Goal: Transaction & Acquisition: Purchase product/service

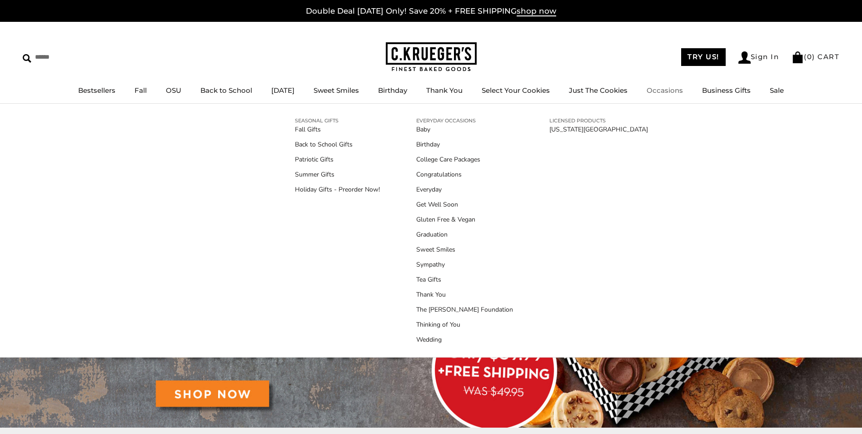
click at [715, 215] on div "SEASONAL GIFTS Fall Gifts Back to School Gifts Patriotic Gifts Summer Gifts Hol…" at bounding box center [431, 231] width 862 height 254
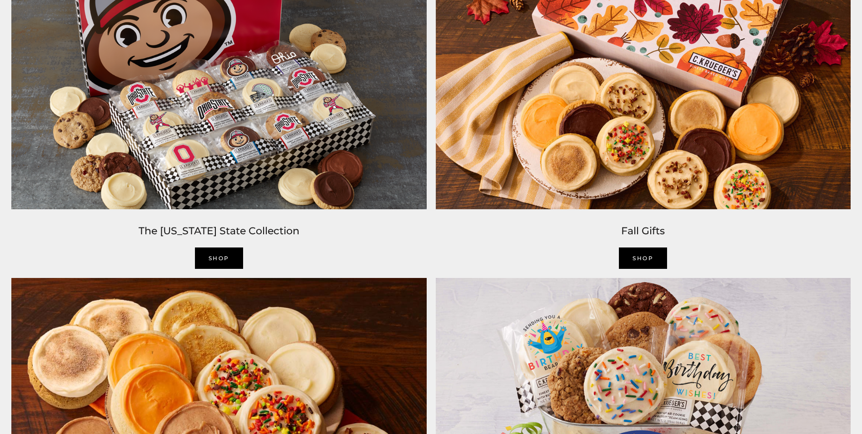
scroll to position [896, 0]
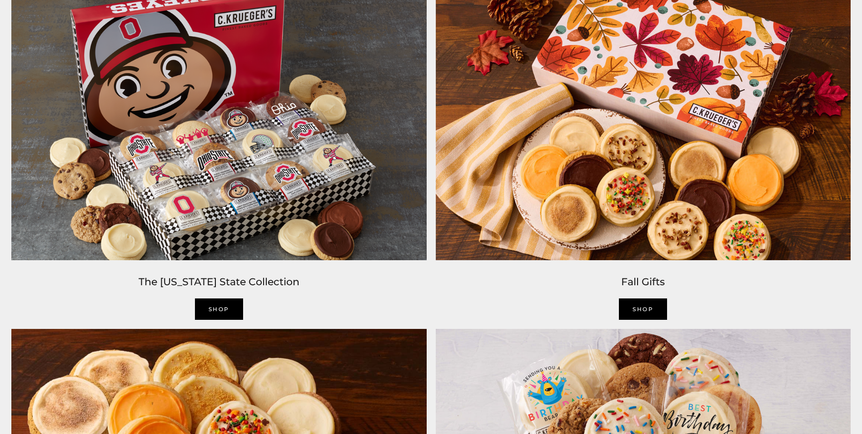
click at [634, 304] on link "SHOP" at bounding box center [643, 308] width 48 height 21
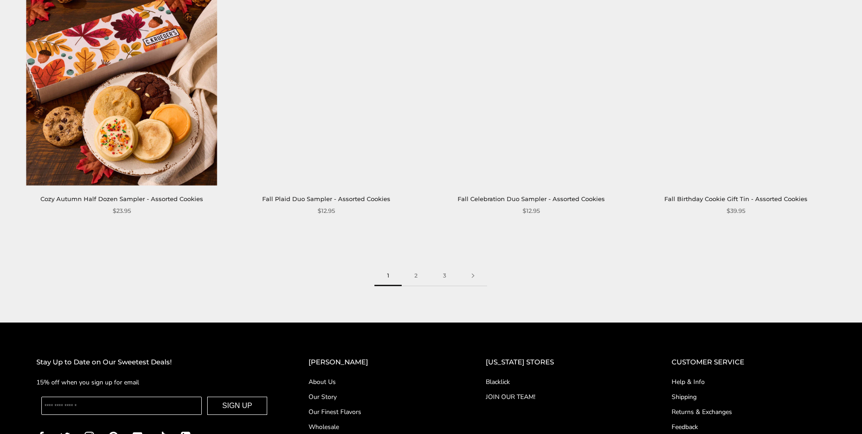
scroll to position [1425, 0]
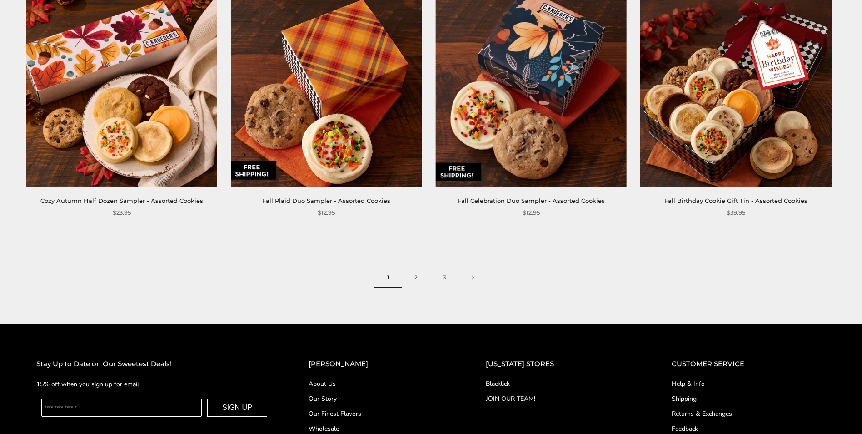
click at [418, 277] on link "2" at bounding box center [416, 277] width 29 height 20
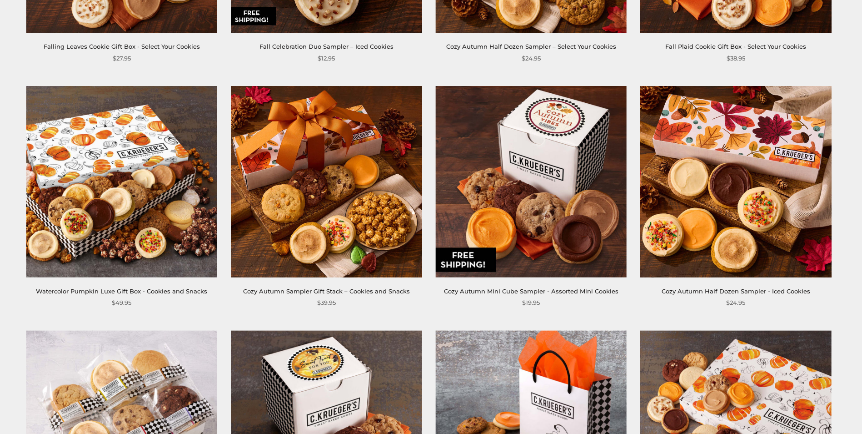
scroll to position [360, 0]
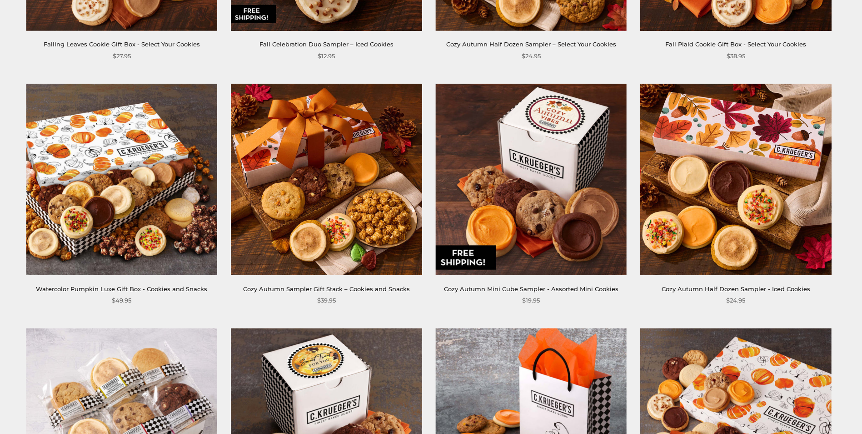
click at [542, 252] on img at bounding box center [530, 179] width 191 height 191
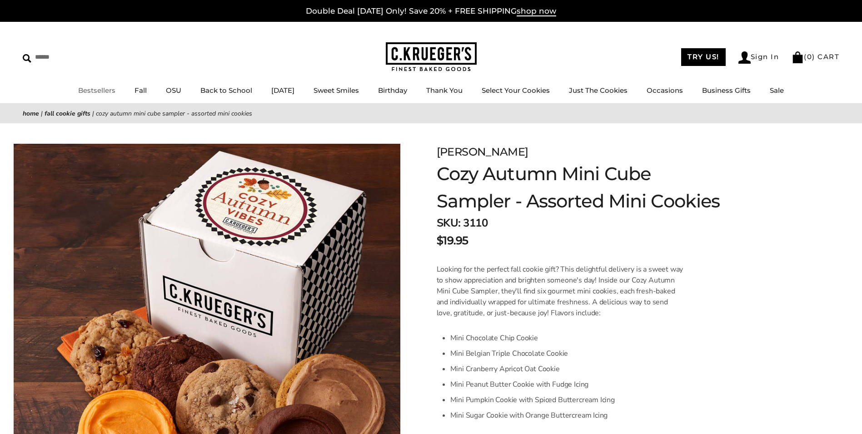
click at [97, 89] on link "Bestsellers" at bounding box center [96, 90] width 37 height 9
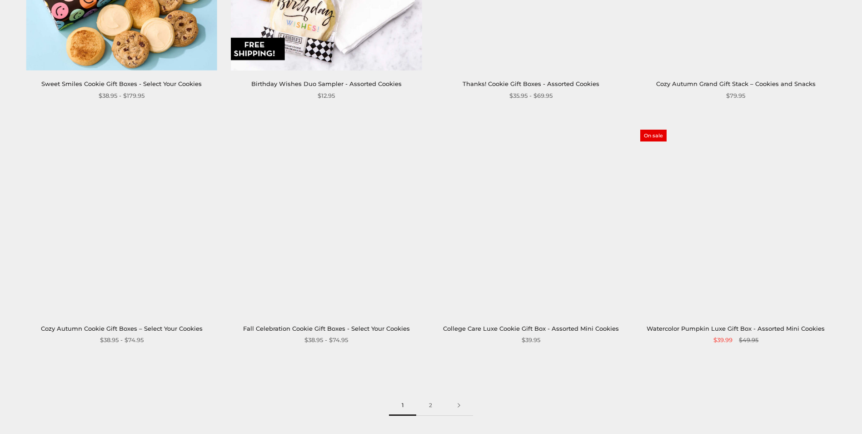
scroll to position [1309, 0]
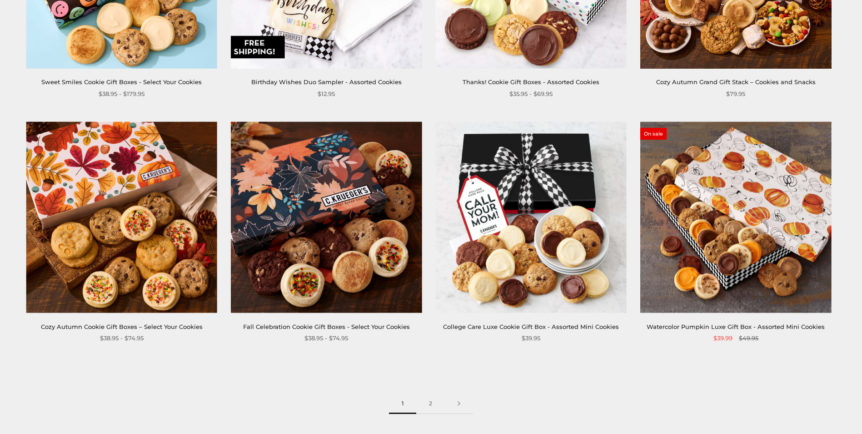
click at [735, 280] on img at bounding box center [735, 216] width 191 height 191
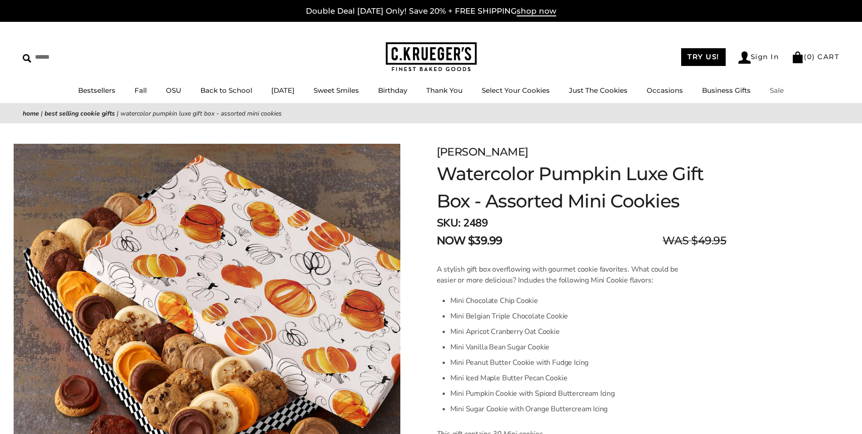
click at [784, 93] on link "Sale" at bounding box center [777, 90] width 14 height 9
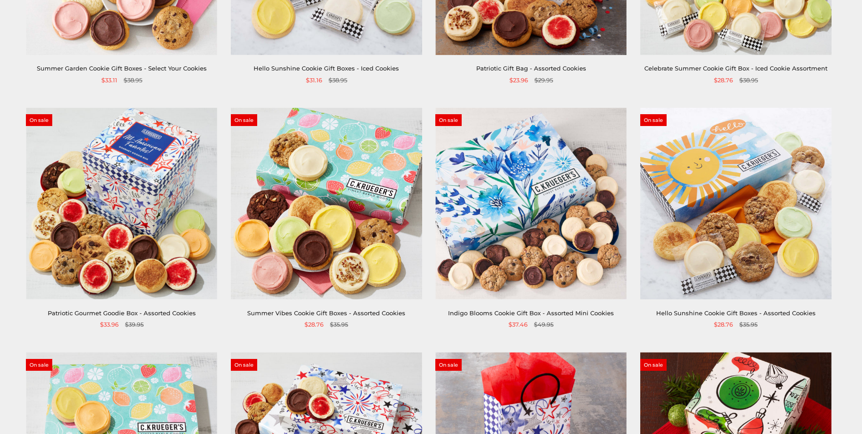
scroll to position [335, 0]
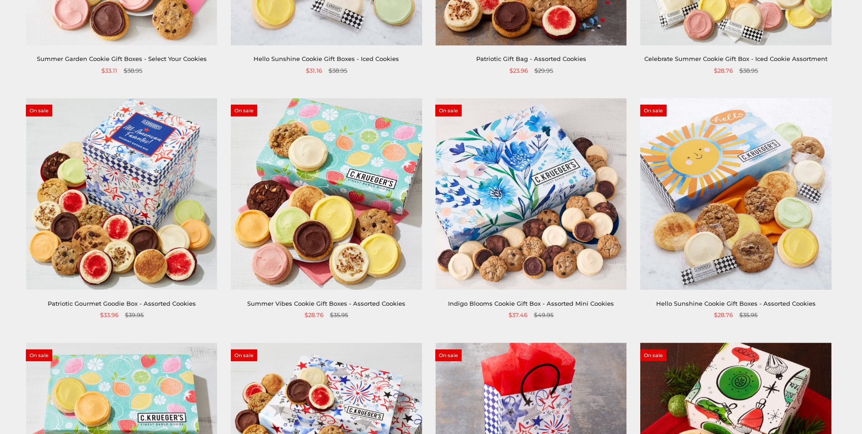
click at [741, 303] on link "Hello Sunshine Cookie Gift Boxes - Assorted Cookies" at bounding box center [736, 303] width 160 height 7
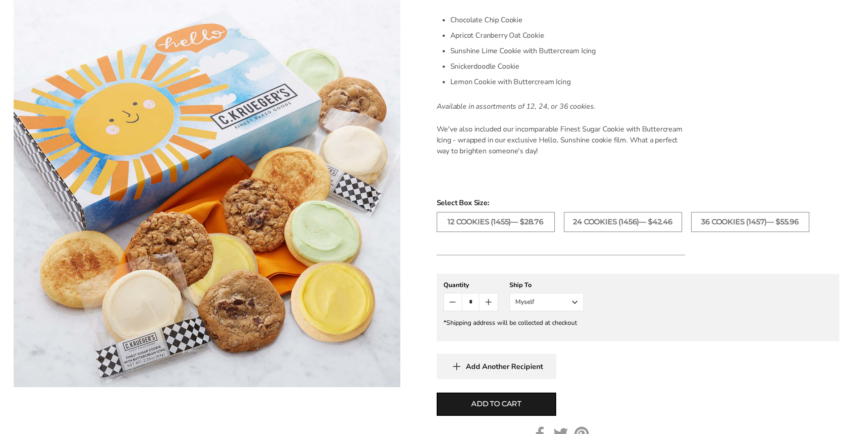
scroll to position [295, 0]
click at [577, 302] on button "Myself" at bounding box center [547, 303] width 75 height 18
click at [552, 340] on button "Other Recipient" at bounding box center [547, 337] width 74 height 16
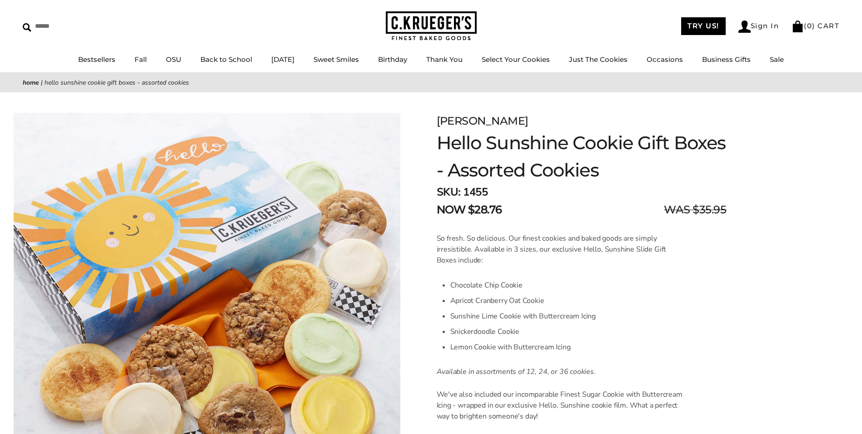
scroll to position [0, 0]
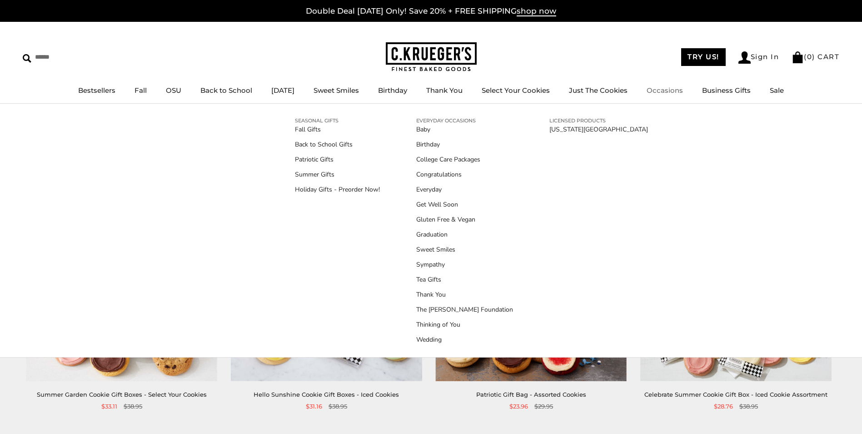
click at [672, 93] on link "Occasions" at bounding box center [665, 90] width 36 height 9
click at [445, 325] on link "Thinking of You" at bounding box center [464, 325] width 97 height 10
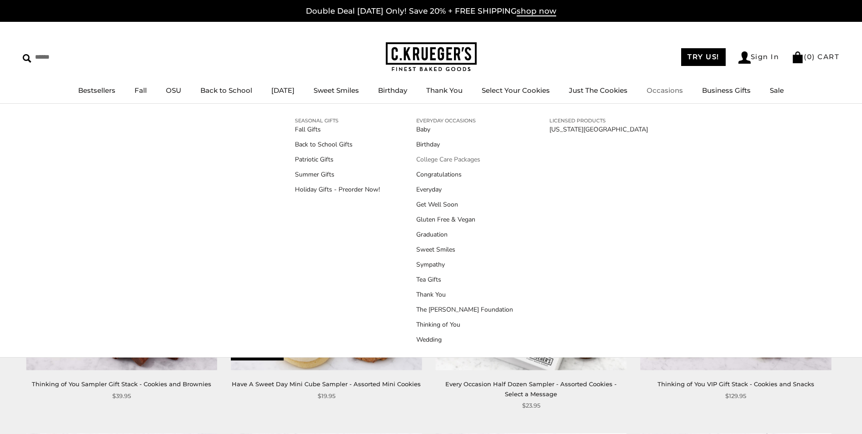
click at [455, 160] on link "College Care Packages" at bounding box center [464, 160] width 97 height 10
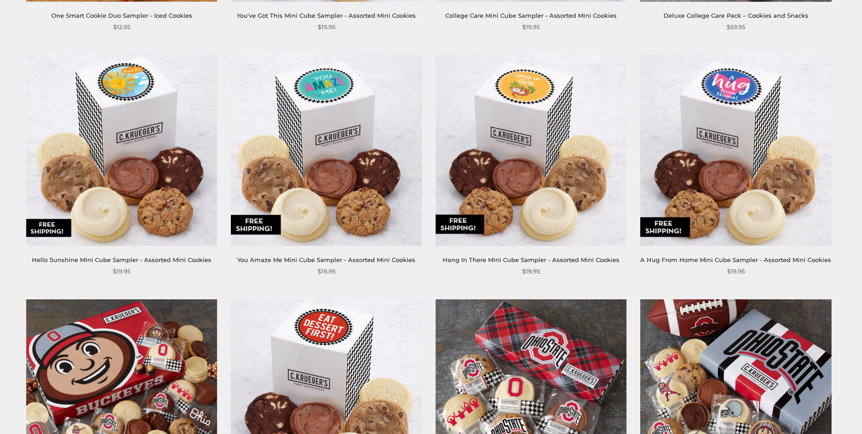
scroll to position [880, 0]
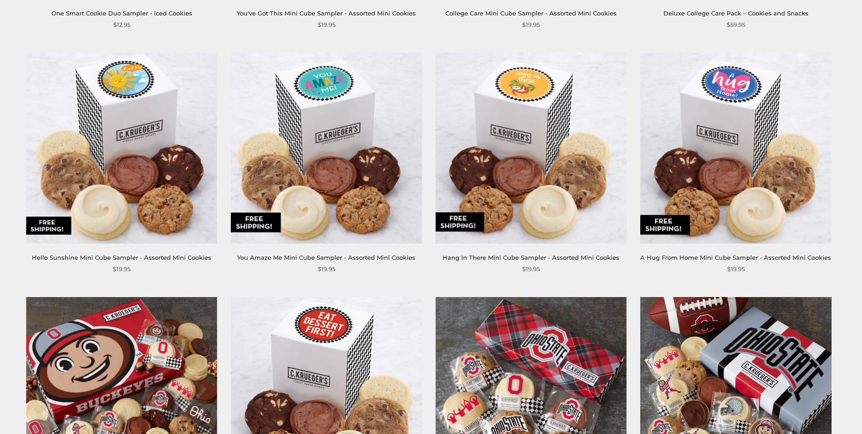
click at [568, 224] on img at bounding box center [530, 147] width 191 height 191
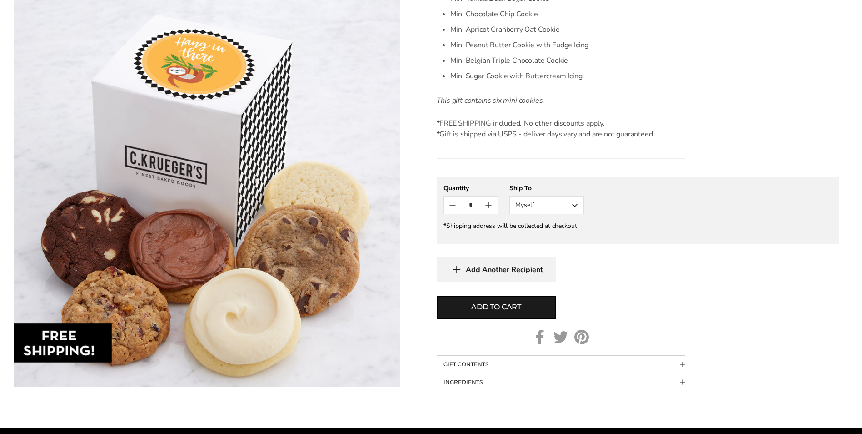
scroll to position [344, 0]
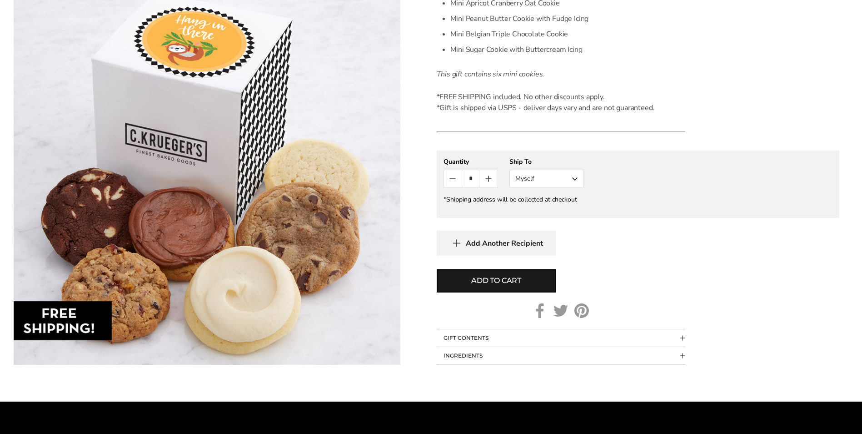
click at [681, 338] on span "Collapsible block button" at bounding box center [682, 337] width 5 height 5
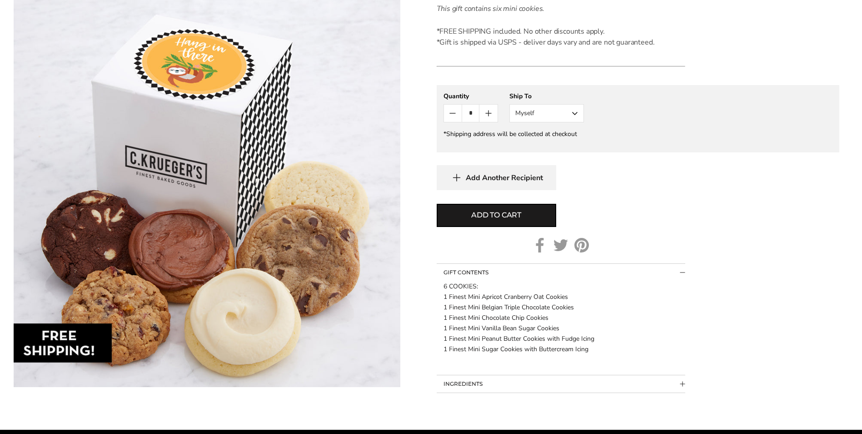
scroll to position [413, 0]
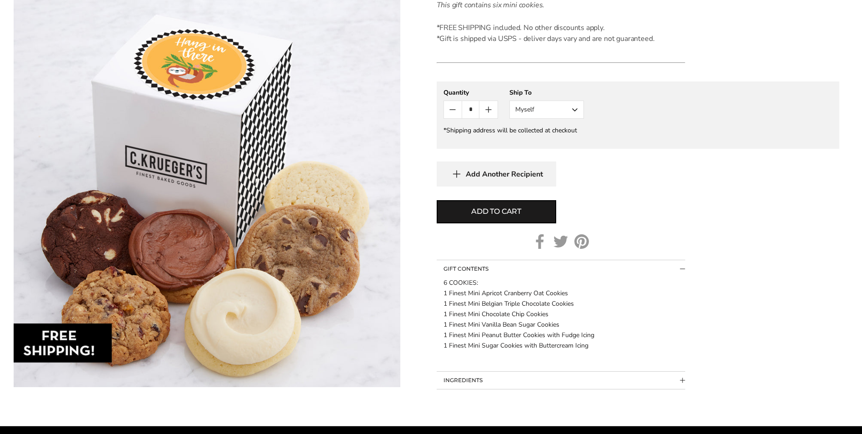
click at [683, 267] on span "Collapsible block button" at bounding box center [682, 268] width 5 height 5
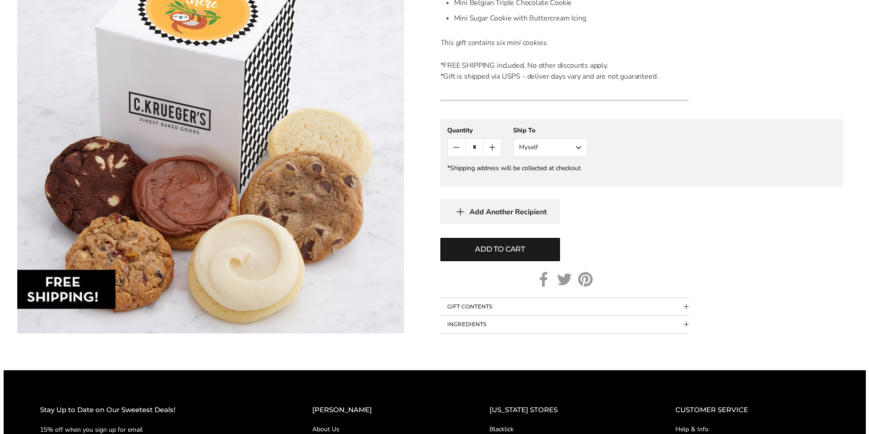
scroll to position [362, 0]
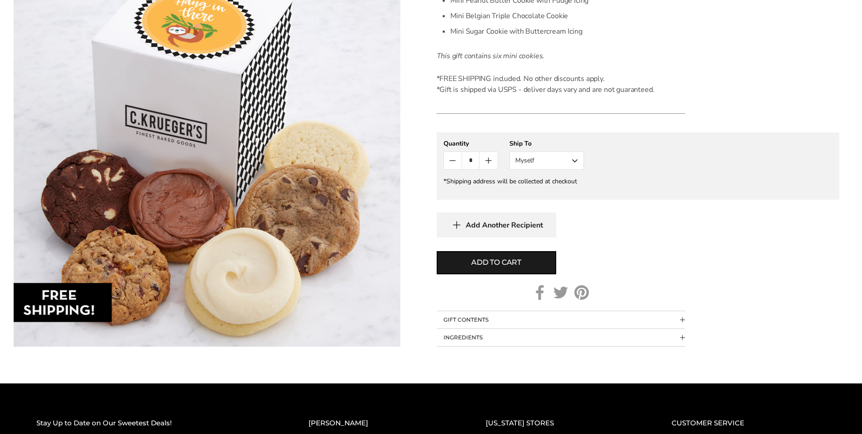
click at [574, 159] on button "Myself" at bounding box center [547, 160] width 75 height 18
click at [552, 194] on button "Other Recipient" at bounding box center [547, 194] width 74 height 16
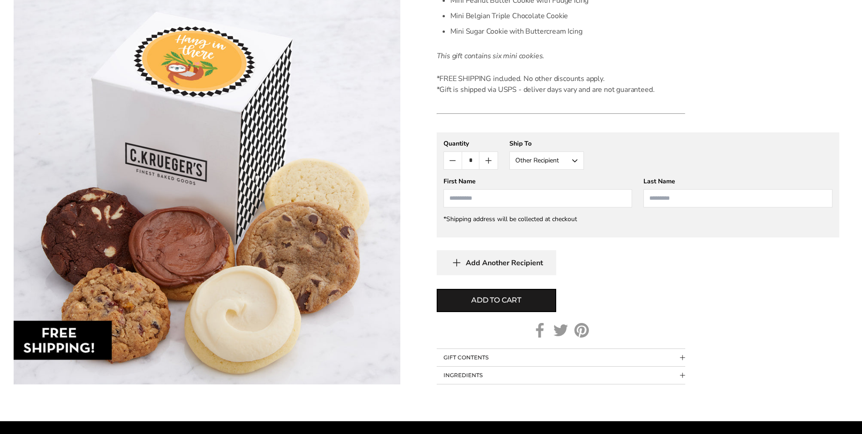
click at [474, 199] on input "First Name" at bounding box center [538, 198] width 189 height 18
type input "***"
type input "******"
click at [527, 300] on button "Add to cart" at bounding box center [497, 300] width 120 height 23
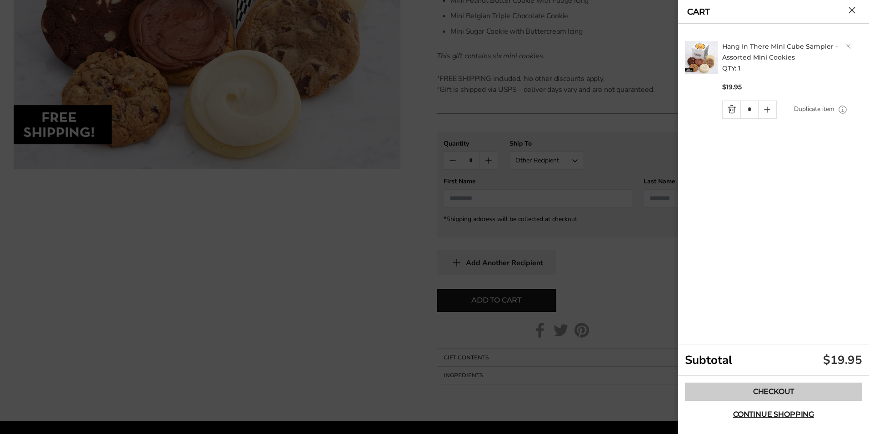
click at [779, 389] on link "Checkout" at bounding box center [773, 391] width 177 height 18
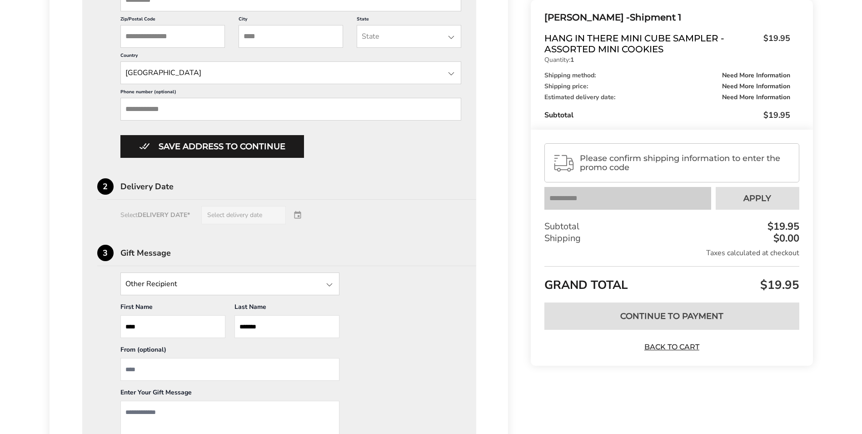
scroll to position [461, 0]
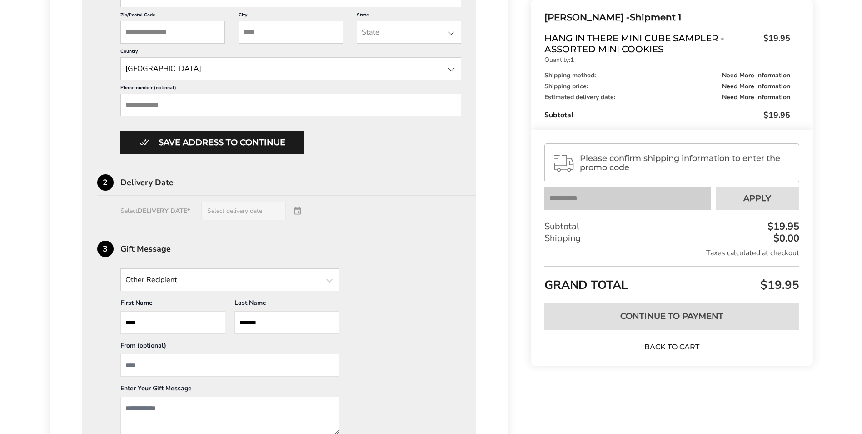
click at [299, 210] on div "Select DELIVERY DATE* Select delivery date" at bounding box center [279, 211] width 365 height 18
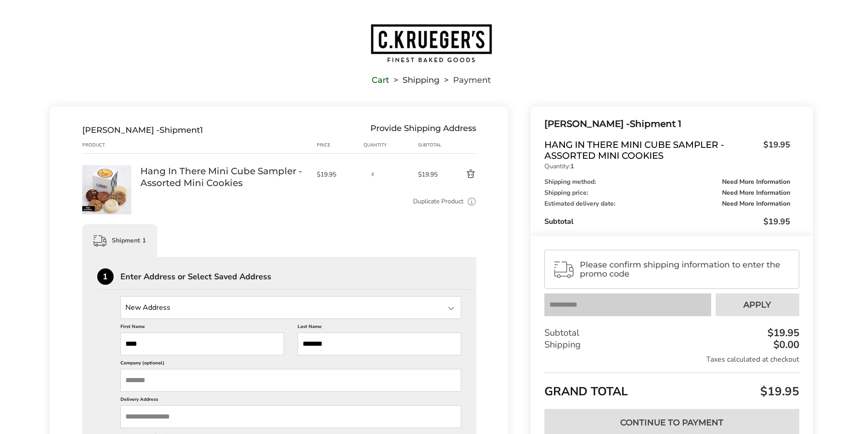
scroll to position [0, 0]
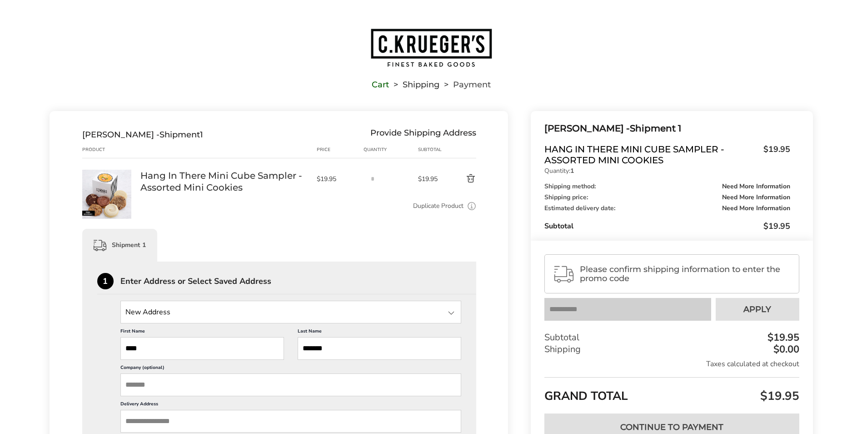
click at [859, 28] on div "Cart Shipping Payment" at bounding box center [431, 58] width 862 height 60
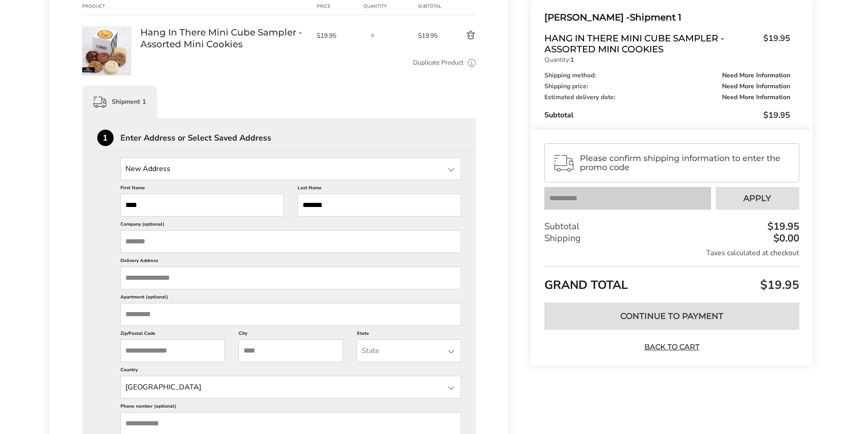
scroll to position [147, 0]
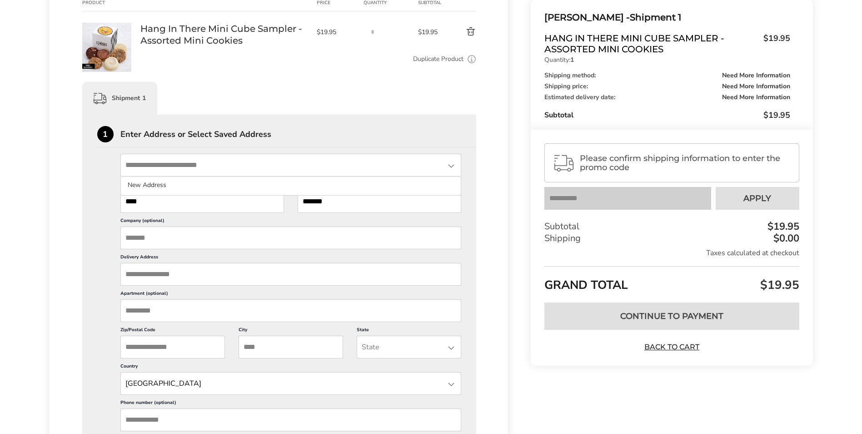
click at [158, 164] on input "State" at bounding box center [290, 165] width 341 height 23
type input "*"
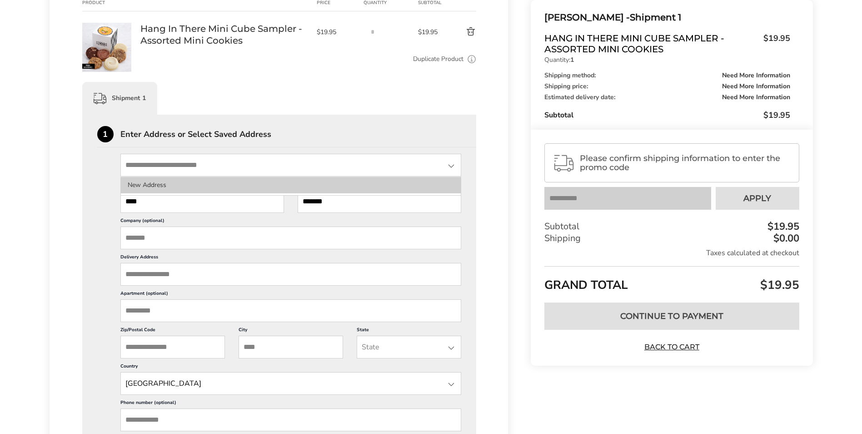
click at [156, 184] on li "New Address" at bounding box center [291, 185] width 340 height 16
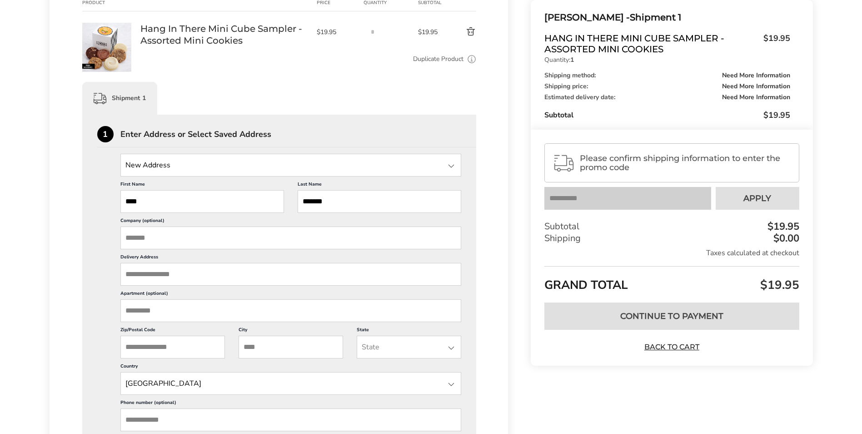
click at [150, 274] on input "Delivery Address" at bounding box center [290, 274] width 341 height 23
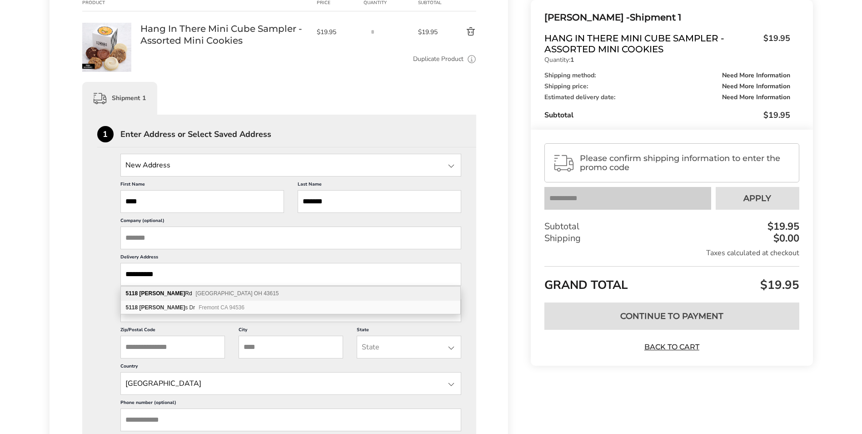
click at [196, 291] on span "[GEOGRAPHIC_DATA] OH 43615" at bounding box center [237, 293] width 83 height 6
type input "**********"
type input "******"
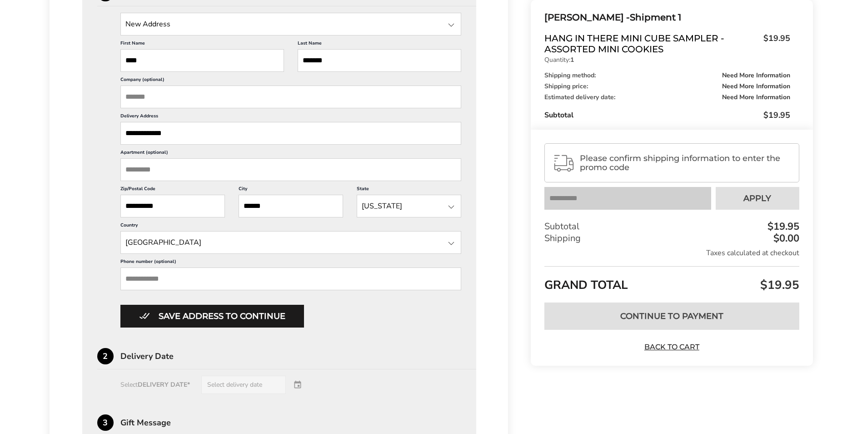
scroll to position [289, 0]
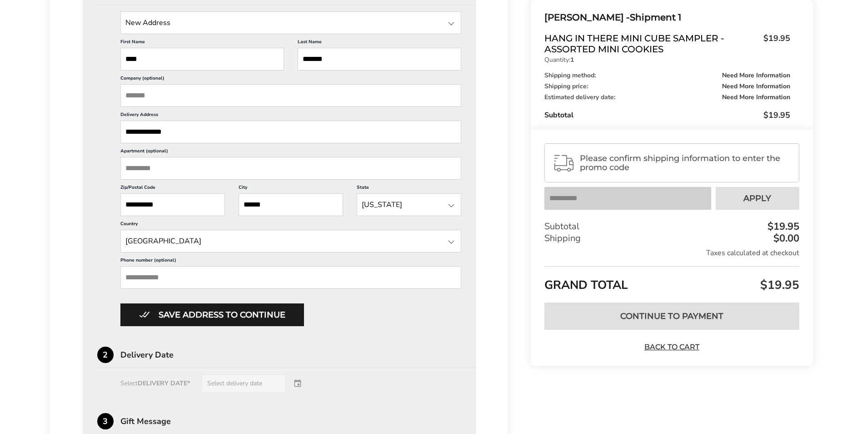
click at [191, 275] on input "Phone number (optional)" at bounding box center [290, 277] width 341 height 23
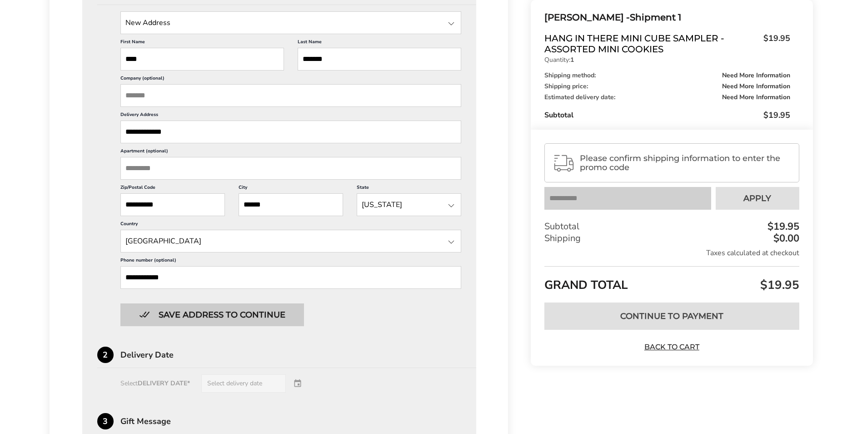
type input "**********"
click at [277, 313] on button "Save address to continue" at bounding box center [212, 314] width 184 height 23
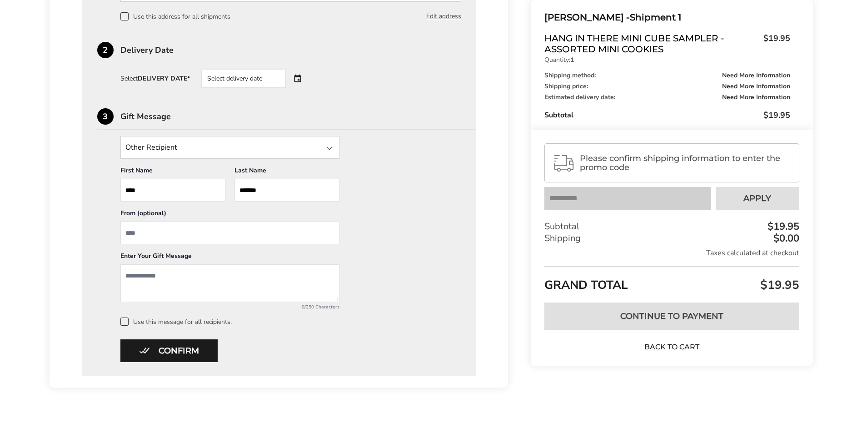
scroll to position [322, 0]
click at [144, 231] on input "From" at bounding box center [229, 232] width 219 height 23
type input "**********"
click at [160, 276] on textarea "Add a message" at bounding box center [229, 283] width 219 height 38
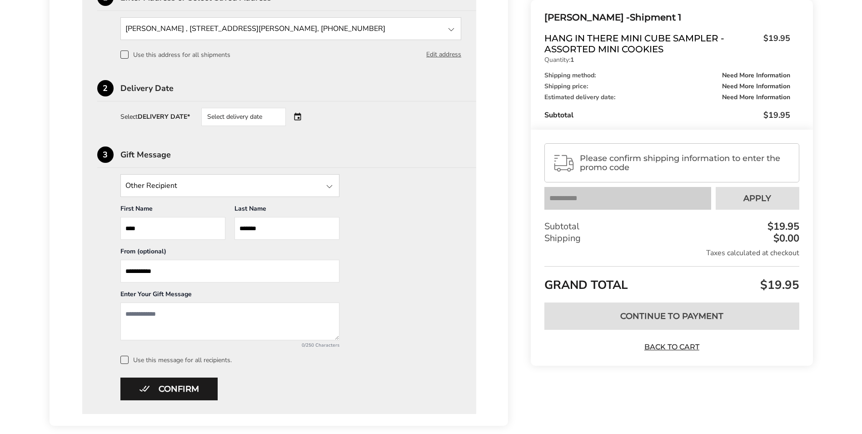
scroll to position [285, 0]
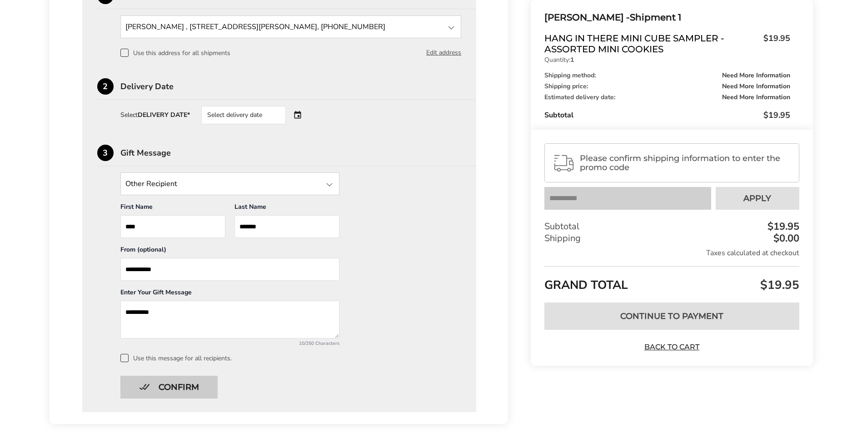
type textarea "*********"
click at [189, 388] on button "Confirm" at bounding box center [168, 386] width 97 height 23
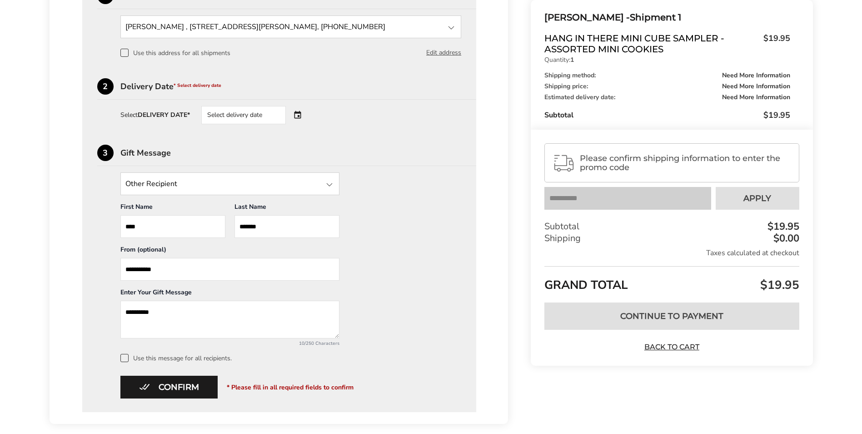
click at [300, 113] on div "Select delivery date" at bounding box center [256, 115] width 110 height 18
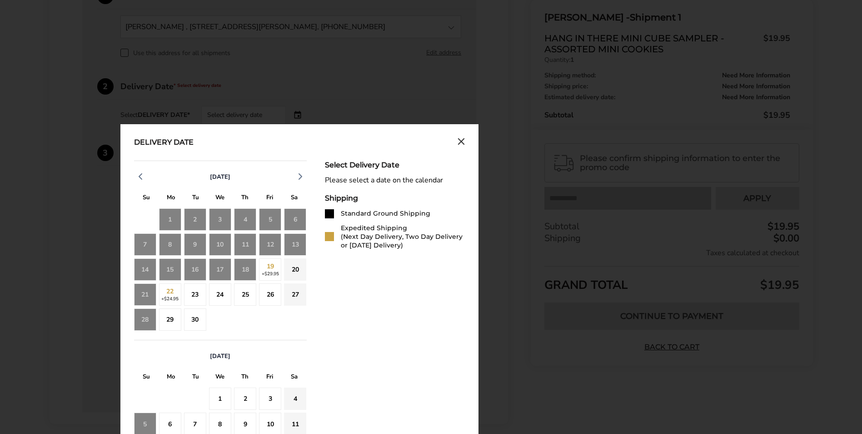
click at [330, 214] on div at bounding box center [329, 213] width 9 height 9
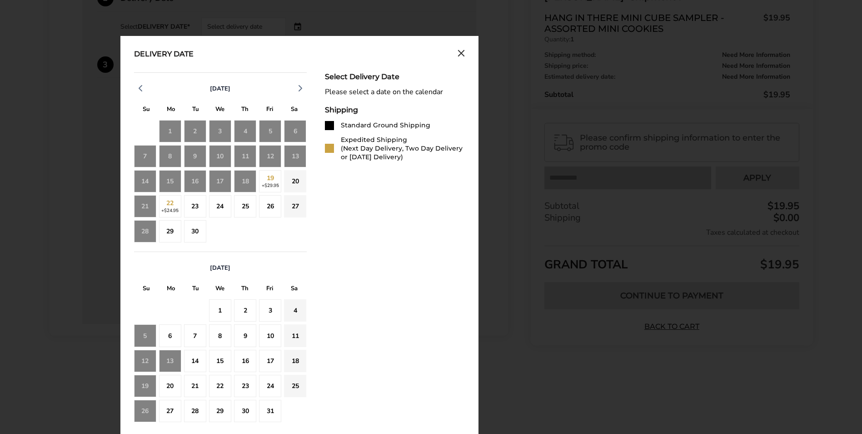
scroll to position [374, 0]
click at [249, 178] on div "18" at bounding box center [245, 180] width 22 height 22
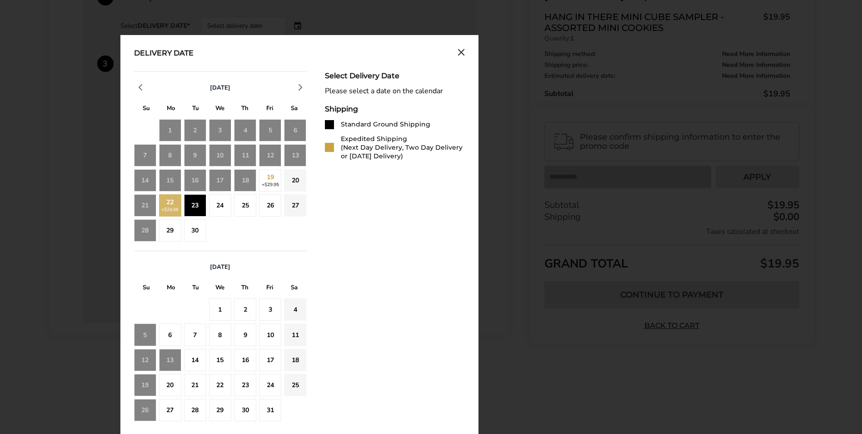
click at [198, 208] on div "23" at bounding box center [195, 205] width 22 height 22
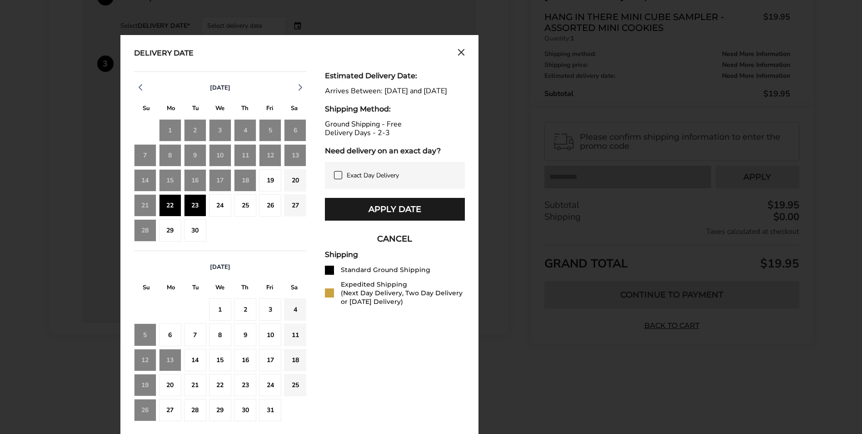
click at [247, 182] on div "18" at bounding box center [245, 180] width 22 height 22
click at [395, 250] on button "CANCEL" at bounding box center [395, 238] width 140 height 23
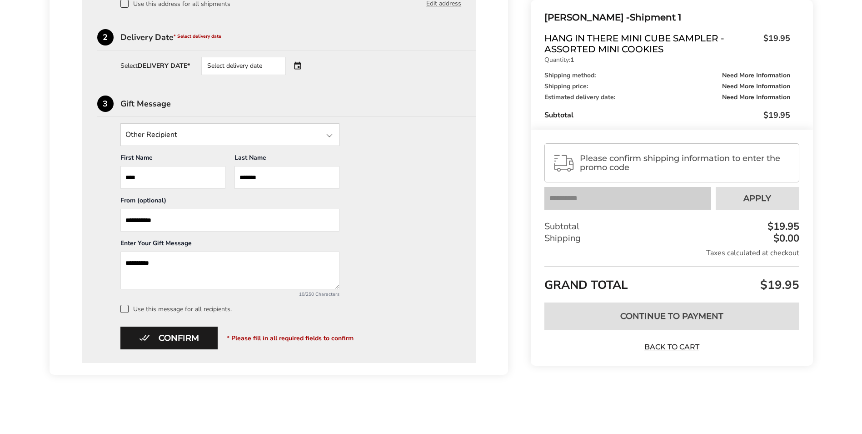
click at [299, 67] on div "Select delivery date" at bounding box center [256, 66] width 110 height 18
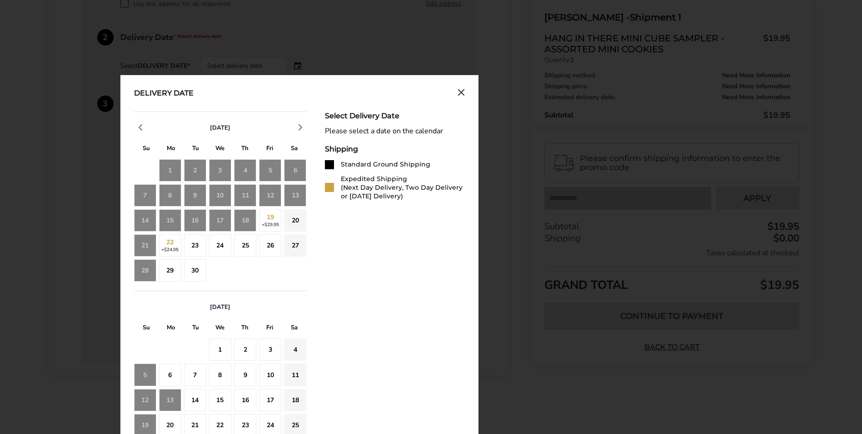
click at [199, 219] on div "16" at bounding box center [195, 220] width 22 height 22
drag, startPoint x: 225, startPoint y: 220, endPoint x: 238, endPoint y: 220, distance: 12.7
click at [226, 220] on div "17" at bounding box center [220, 220] width 22 height 22
click at [239, 220] on div "18" at bounding box center [245, 220] width 22 height 22
click at [296, 225] on div "20" at bounding box center [295, 220] width 22 height 22
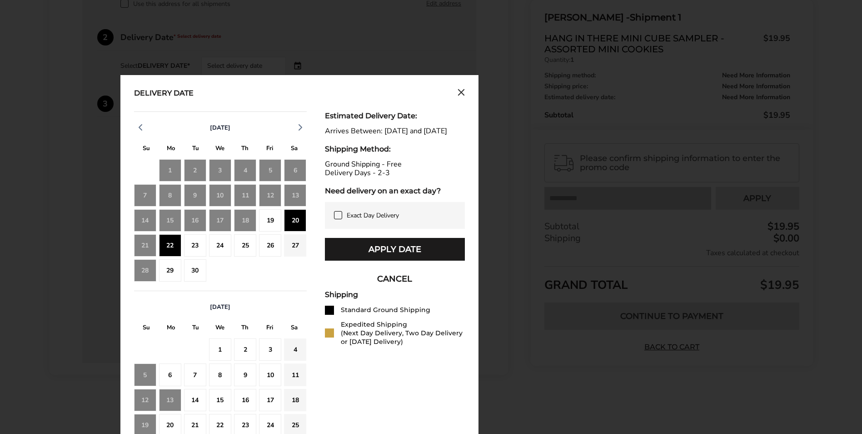
click at [163, 241] on div "22" at bounding box center [170, 245] width 22 height 22
click at [175, 246] on div "22" at bounding box center [170, 245] width 22 height 22
click at [374, 289] on button "CANCEL" at bounding box center [395, 278] width 140 height 23
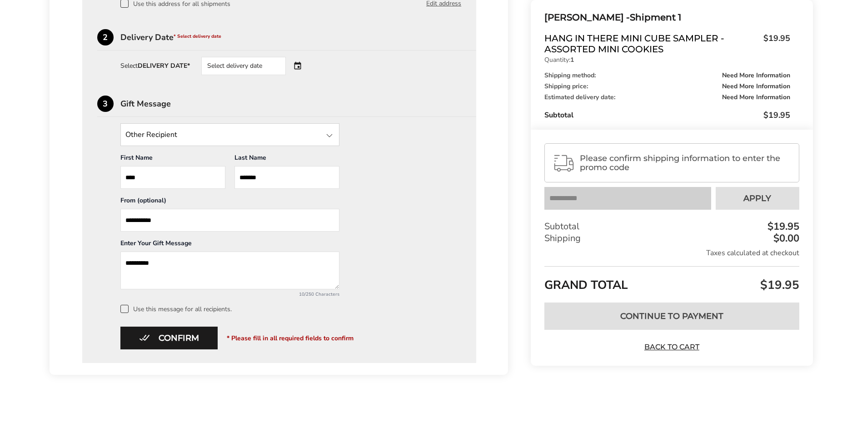
click at [302, 65] on div "Select delivery date" at bounding box center [256, 66] width 110 height 18
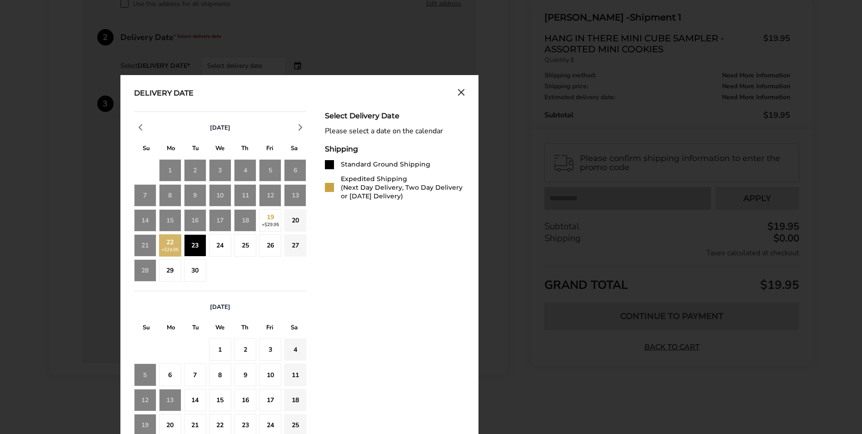
click at [201, 251] on div "23" at bounding box center [195, 245] width 22 height 22
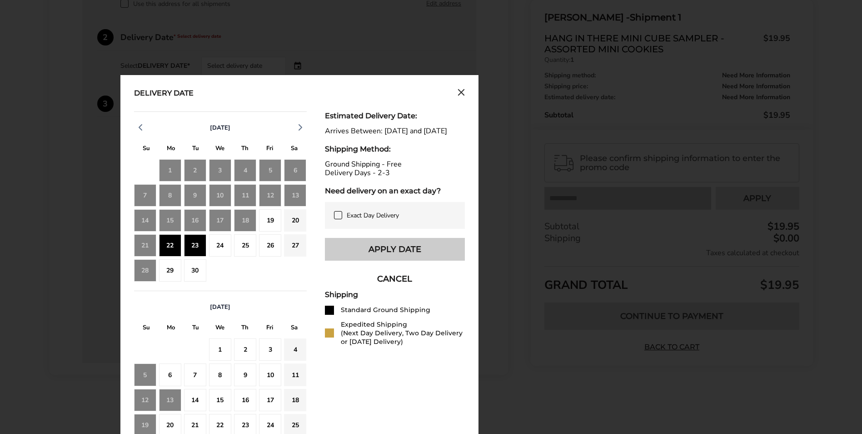
click at [409, 260] on button "Apply Date" at bounding box center [395, 249] width 140 height 23
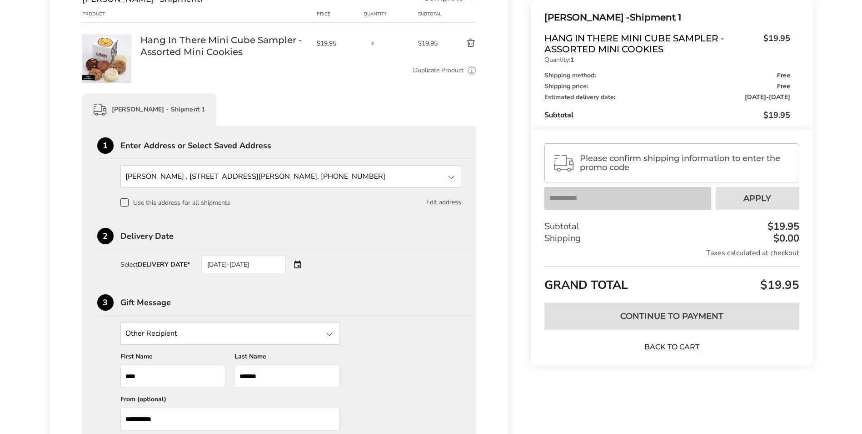
scroll to position [134, 0]
